Goal: Task Accomplishment & Management: Use online tool/utility

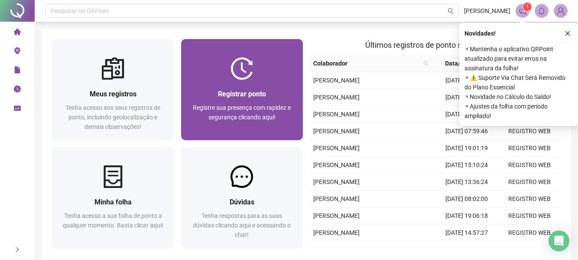
click at [255, 99] on div "Registrar ponto" at bounding box center [242, 93] width 101 height 11
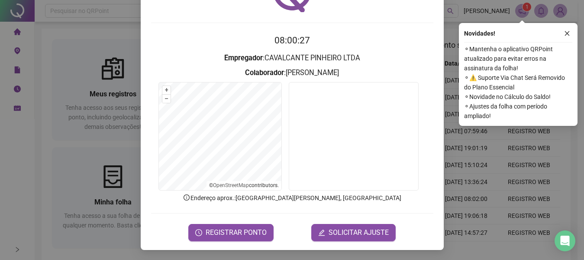
scroll to position [60, 0]
click at [237, 229] on span "REGISTRAR PONTO" at bounding box center [236, 232] width 61 height 10
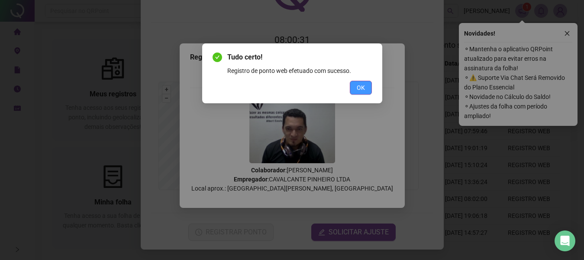
click at [360, 90] on span "OK" at bounding box center [361, 88] width 8 height 10
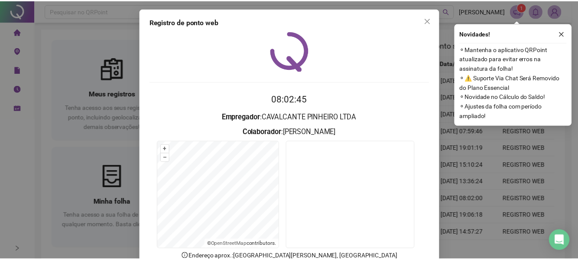
scroll to position [0, 0]
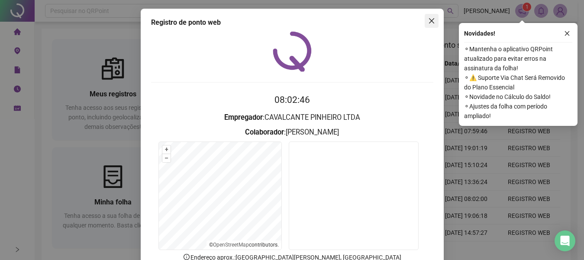
click at [431, 21] on icon "close" at bounding box center [432, 20] width 7 height 7
